Goal: Transaction & Acquisition: Book appointment/travel/reservation

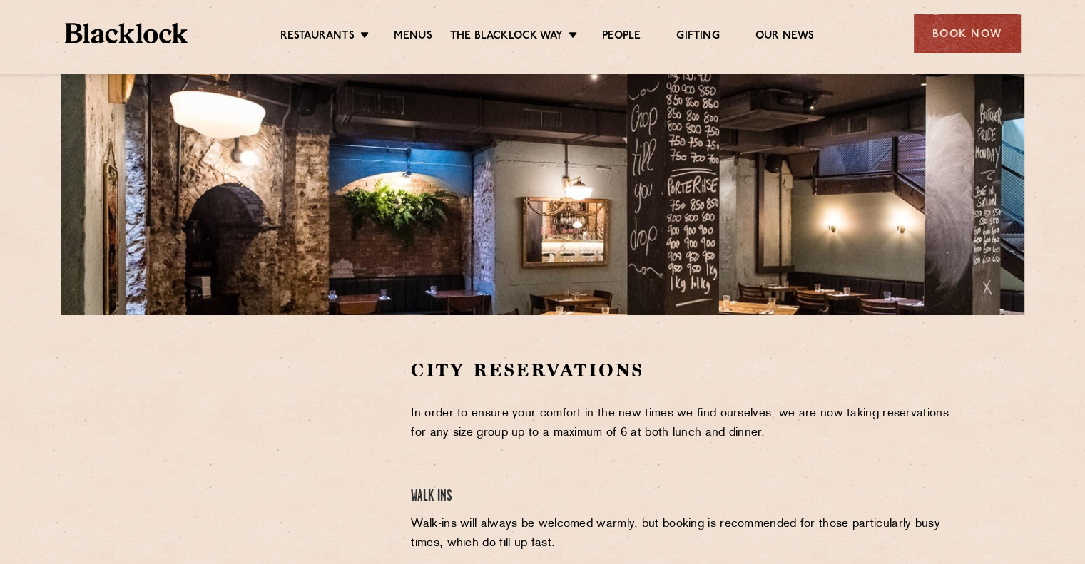
scroll to position [357, 0]
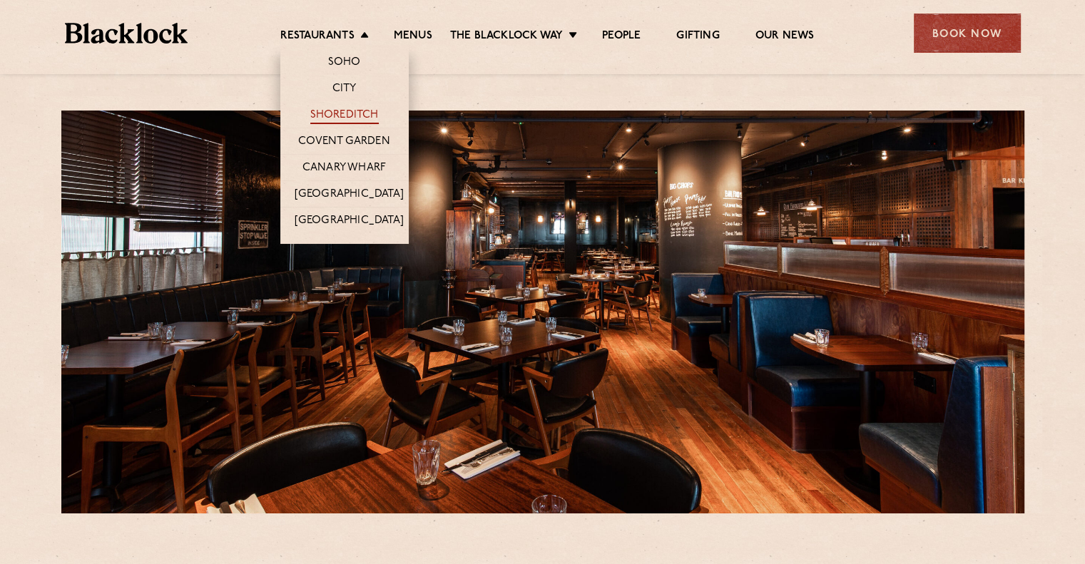
click at [336, 113] on link "Shoreditch" at bounding box center [344, 116] width 68 height 16
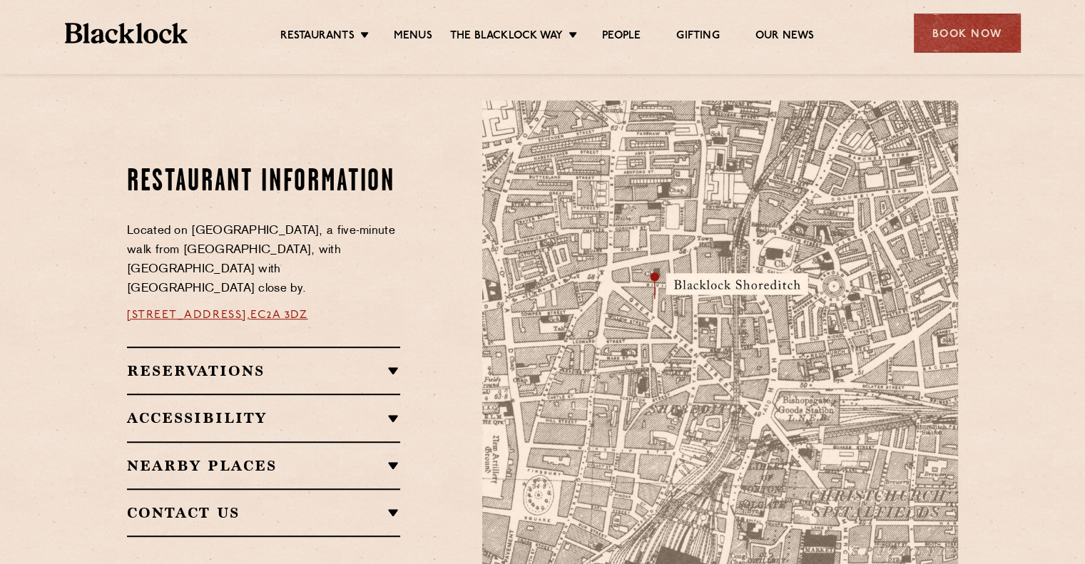
scroll to position [856, 0]
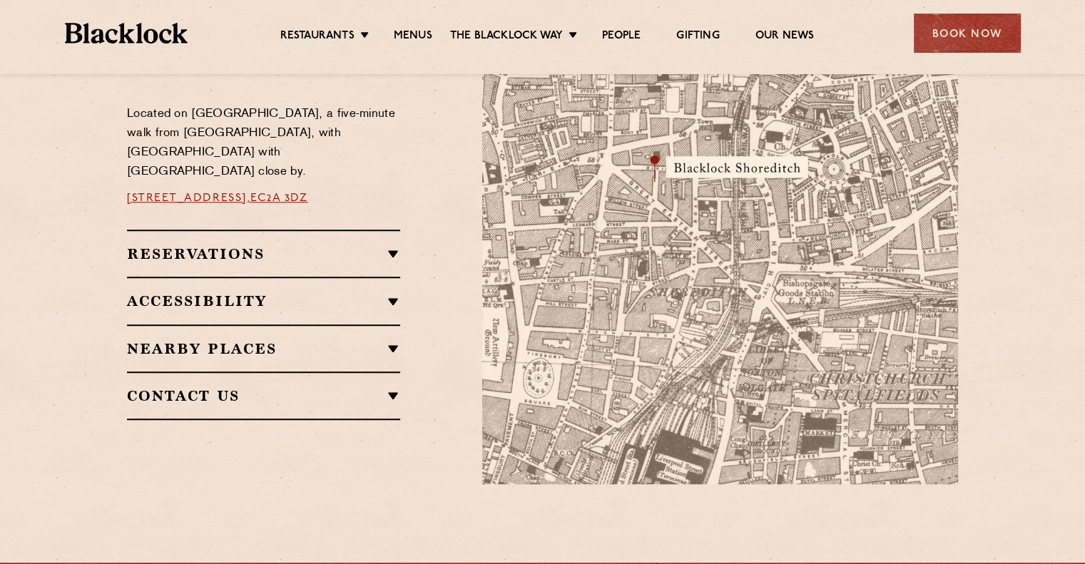
click at [318, 262] on div "Reservations Walk-Ins Walk-ins are always warmly welcome. Do pop in and we’ll g…" at bounding box center [263, 253] width 273 height 47
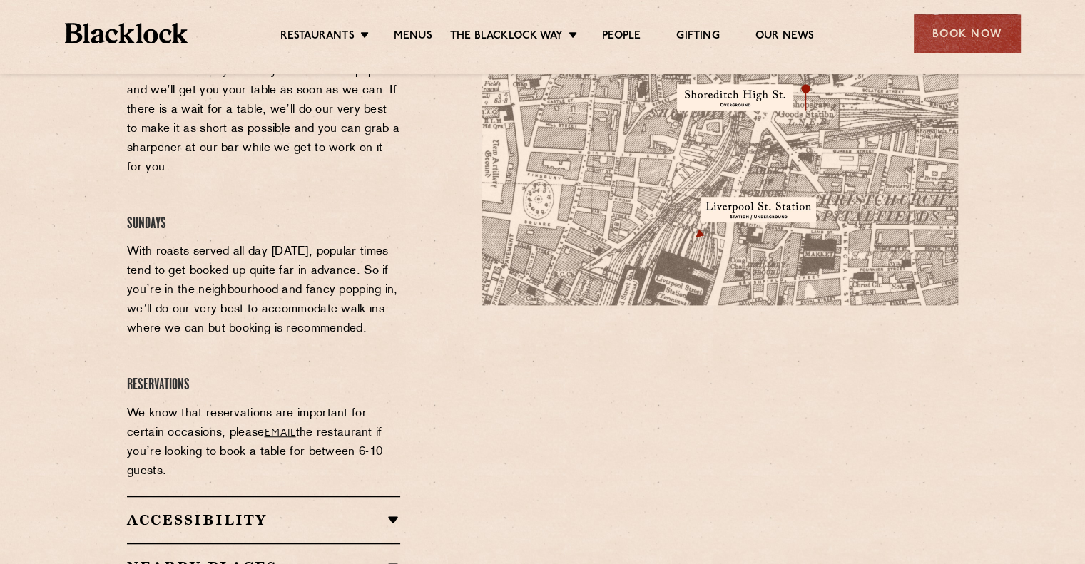
scroll to position [1070, 0]
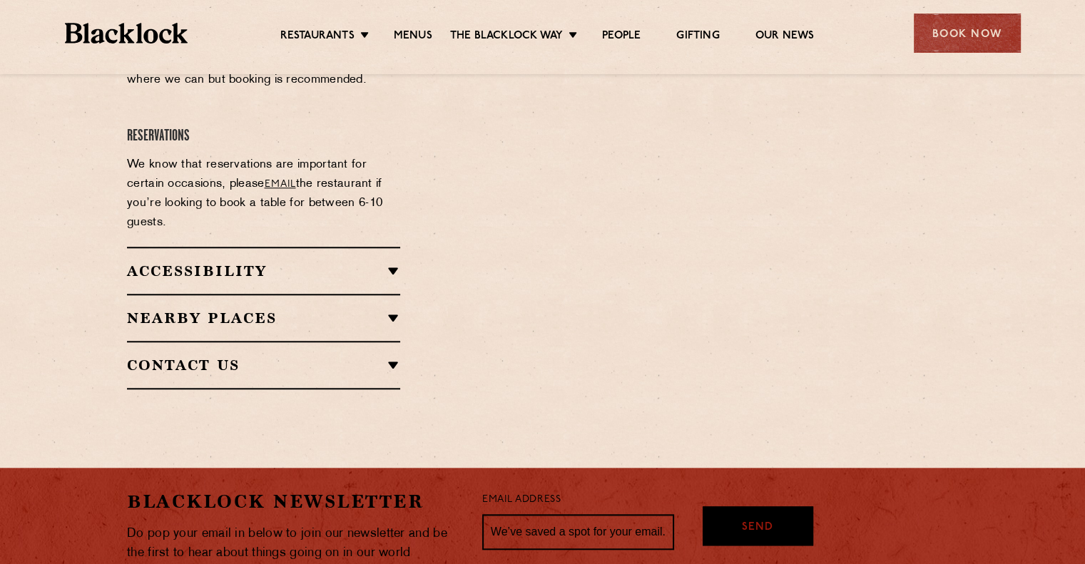
click at [322, 310] on h2 "Nearby Places" at bounding box center [263, 318] width 273 height 17
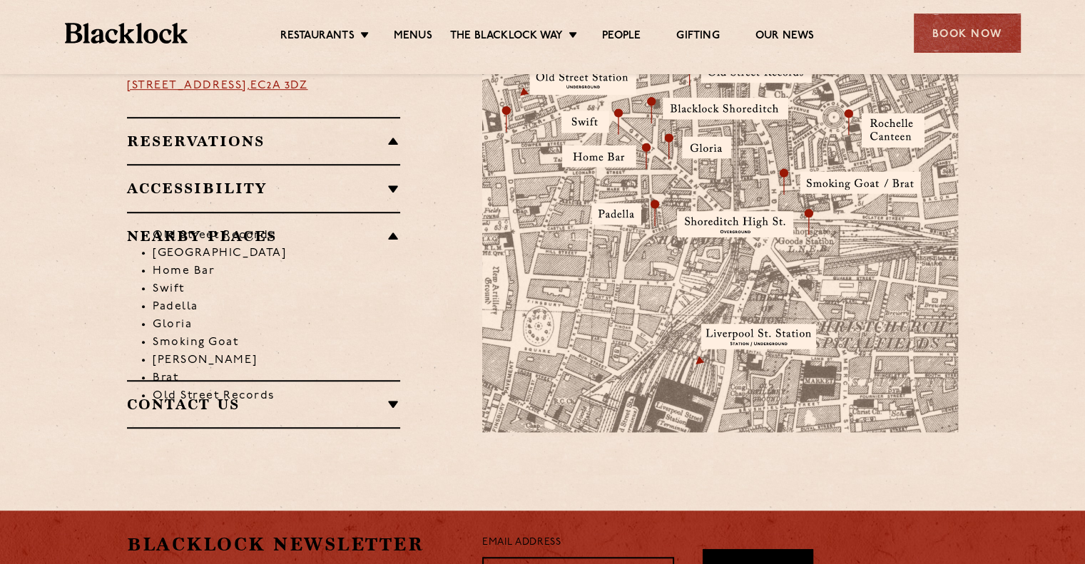
scroll to position [879, 0]
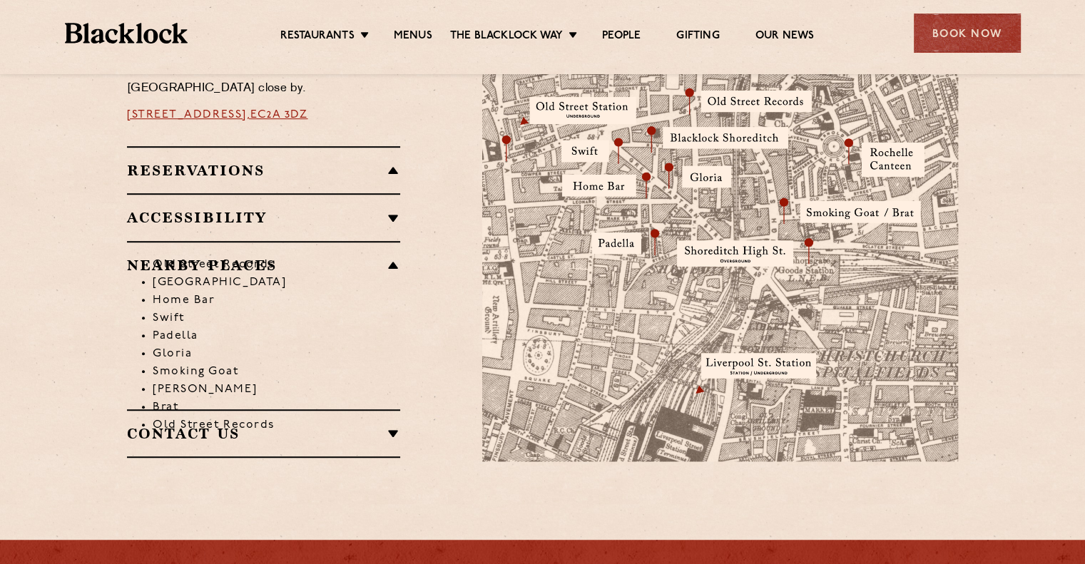
click at [391, 257] on li "Old Street Records" at bounding box center [276, 265] width 247 height 18
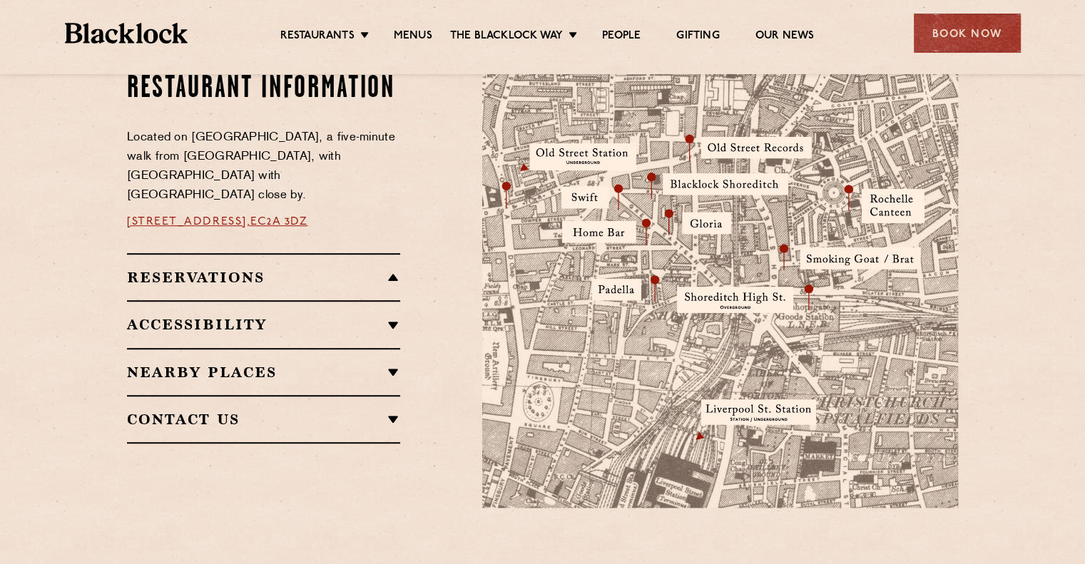
scroll to position [807, 0]
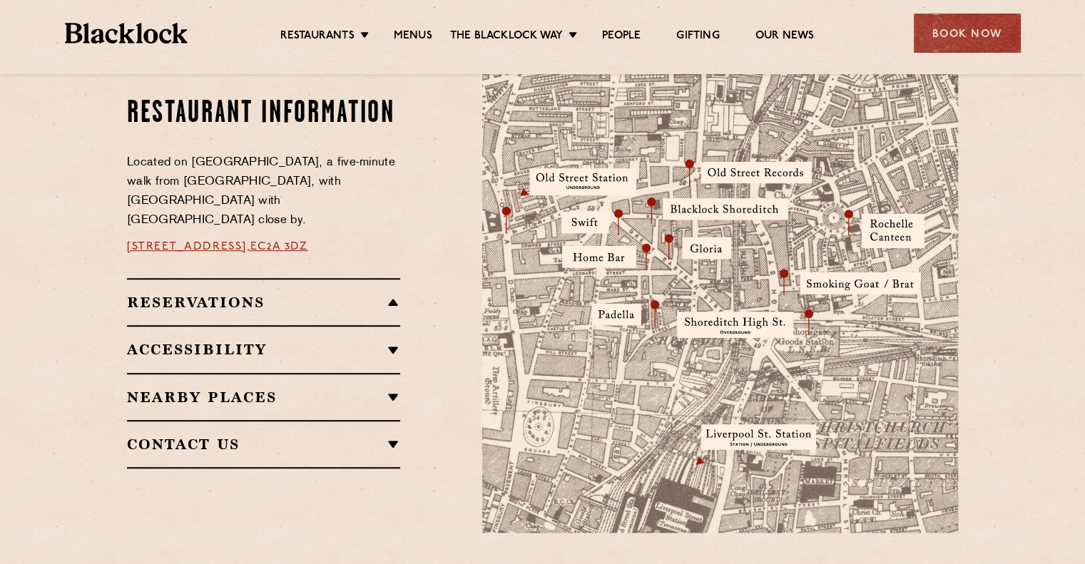
click at [362, 294] on h2 "Reservations" at bounding box center [263, 302] width 273 height 17
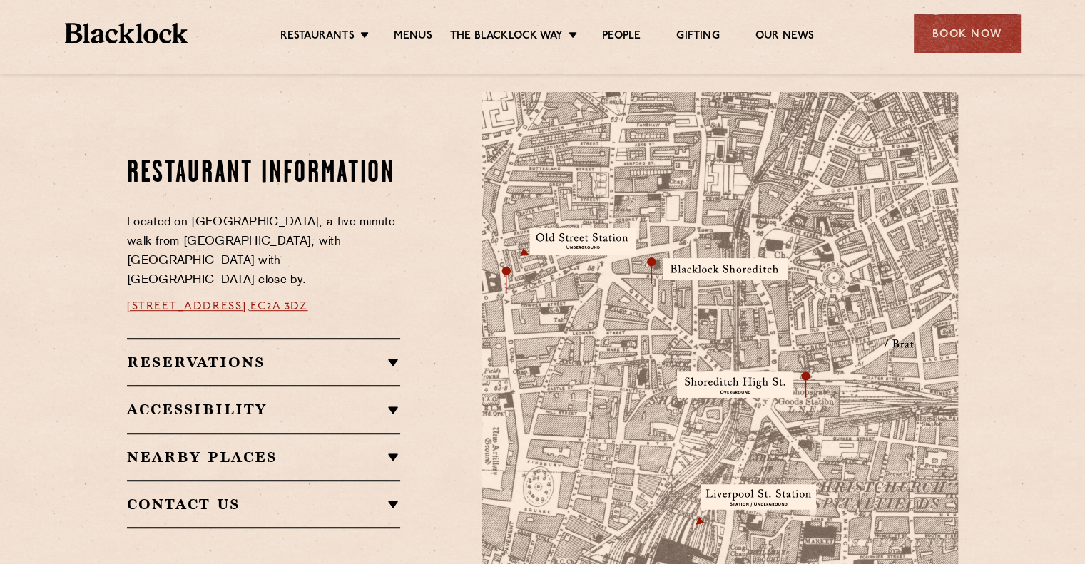
scroll to position [665, 0]
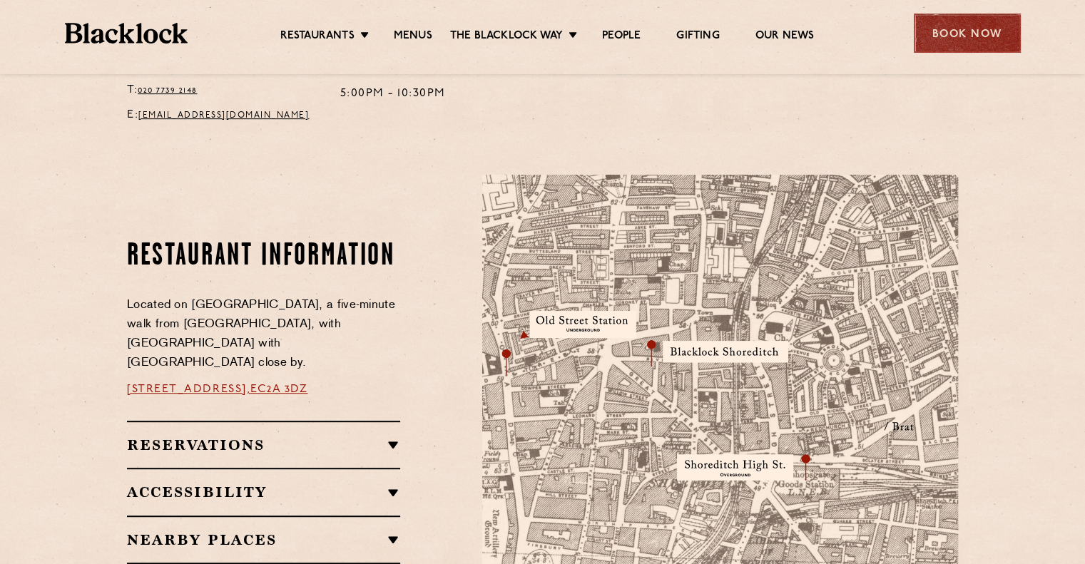
click at [967, 29] on div "Book Now" at bounding box center [967, 33] width 107 height 39
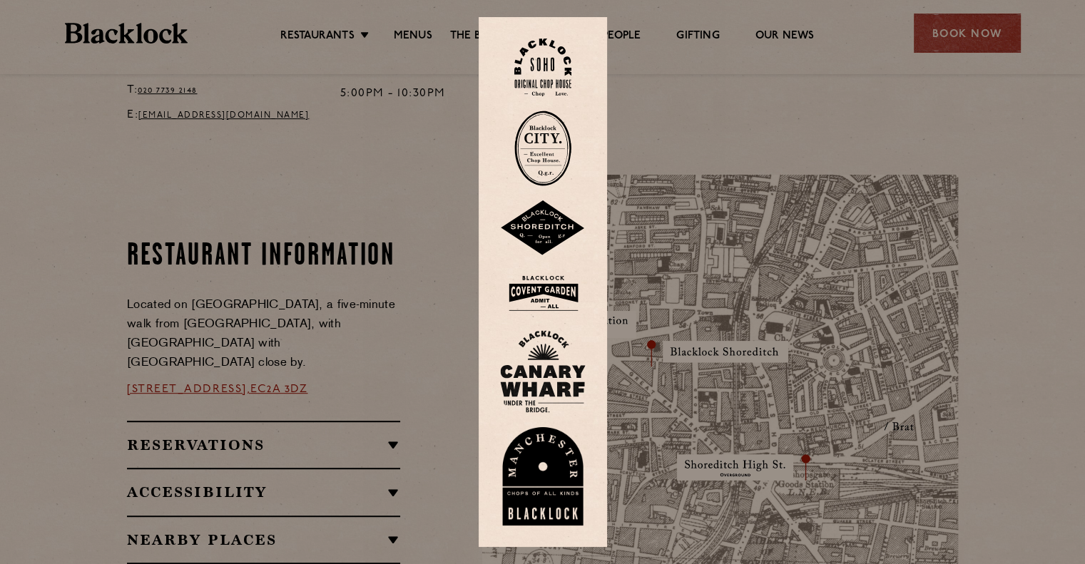
click at [549, 228] on img at bounding box center [543, 228] width 86 height 56
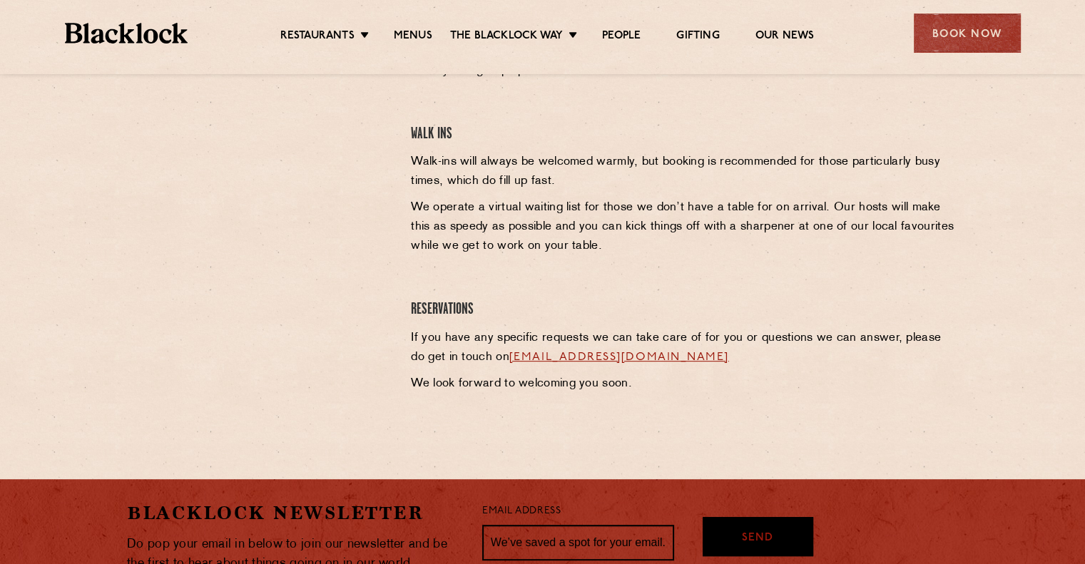
scroll to position [571, 0]
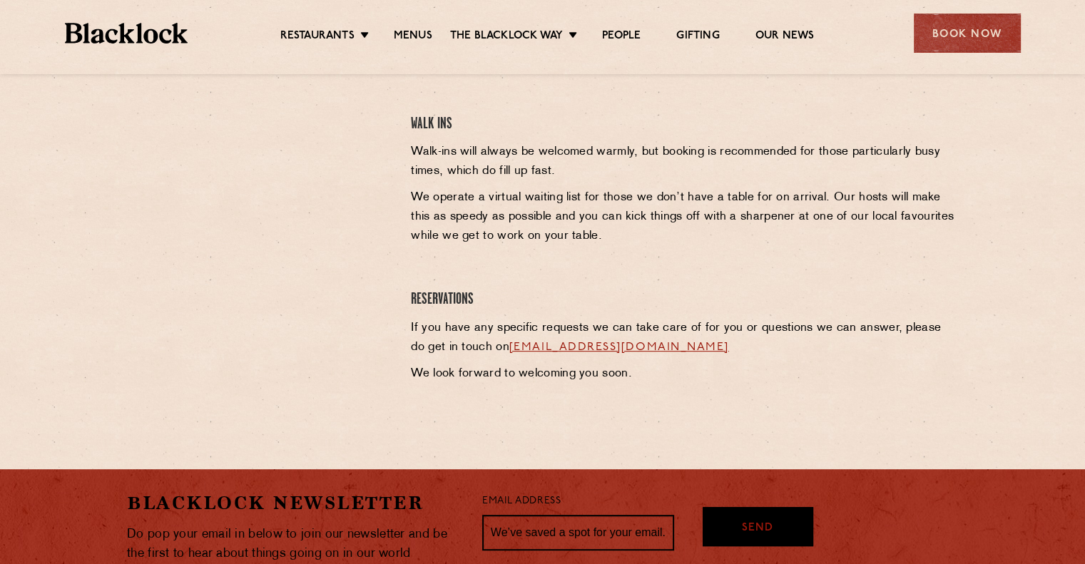
click at [339, 315] on div at bounding box center [258, 188] width 284 height 405
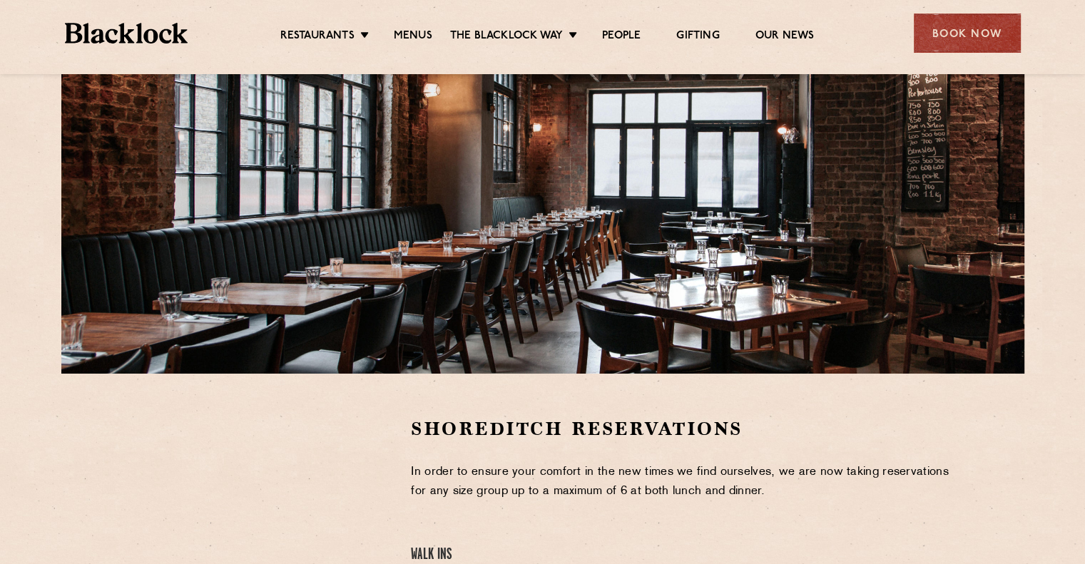
scroll to position [357, 0]
